Goal: Find specific page/section: Find specific page/section

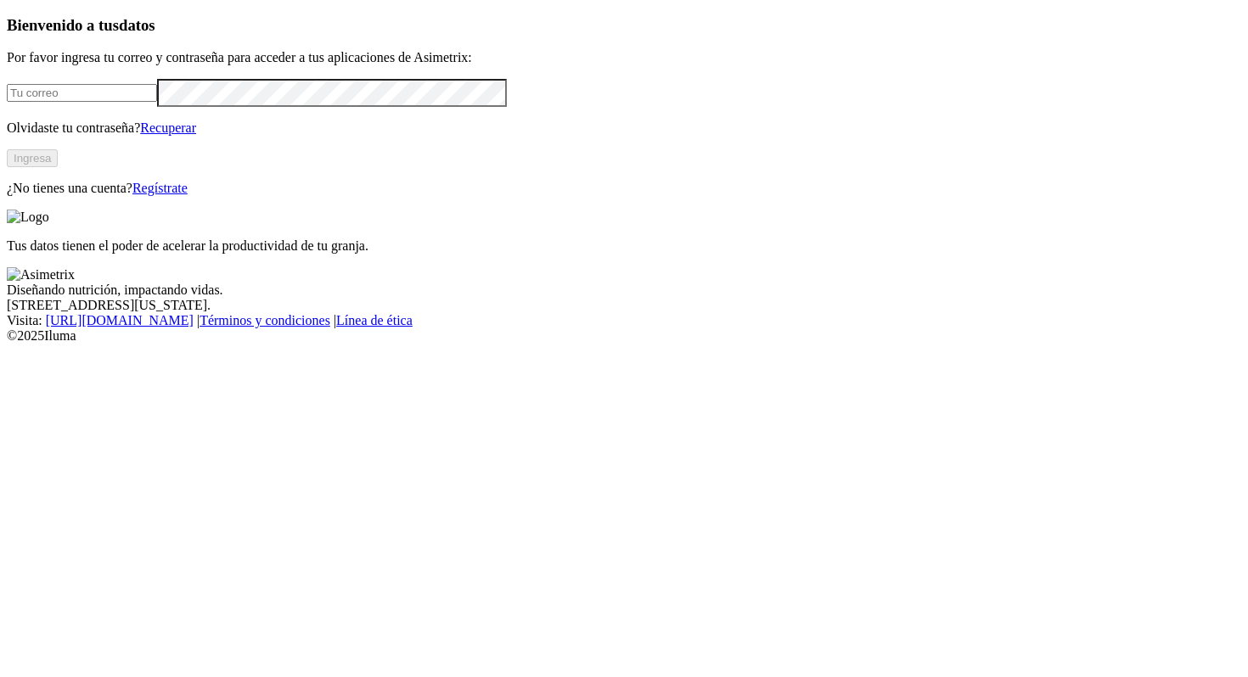
type input "[EMAIL_ADDRESS][PERSON_NAME][DOMAIN_NAME]"
click at [58, 167] on button "Ingresa" at bounding box center [32, 158] width 51 height 18
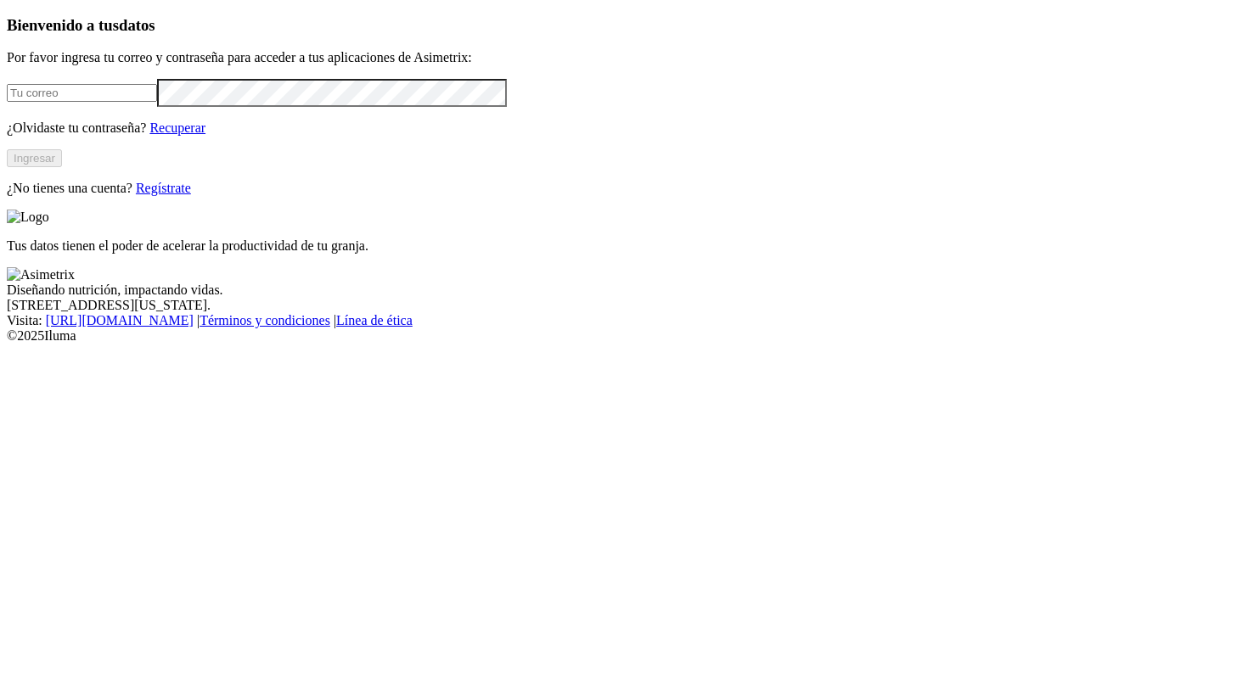
type input "[EMAIL_ADDRESS][PERSON_NAME][DOMAIN_NAME]"
click at [62, 167] on button "Ingresar" at bounding box center [34, 158] width 55 height 18
